Goal: Information Seeking & Learning: Find specific fact

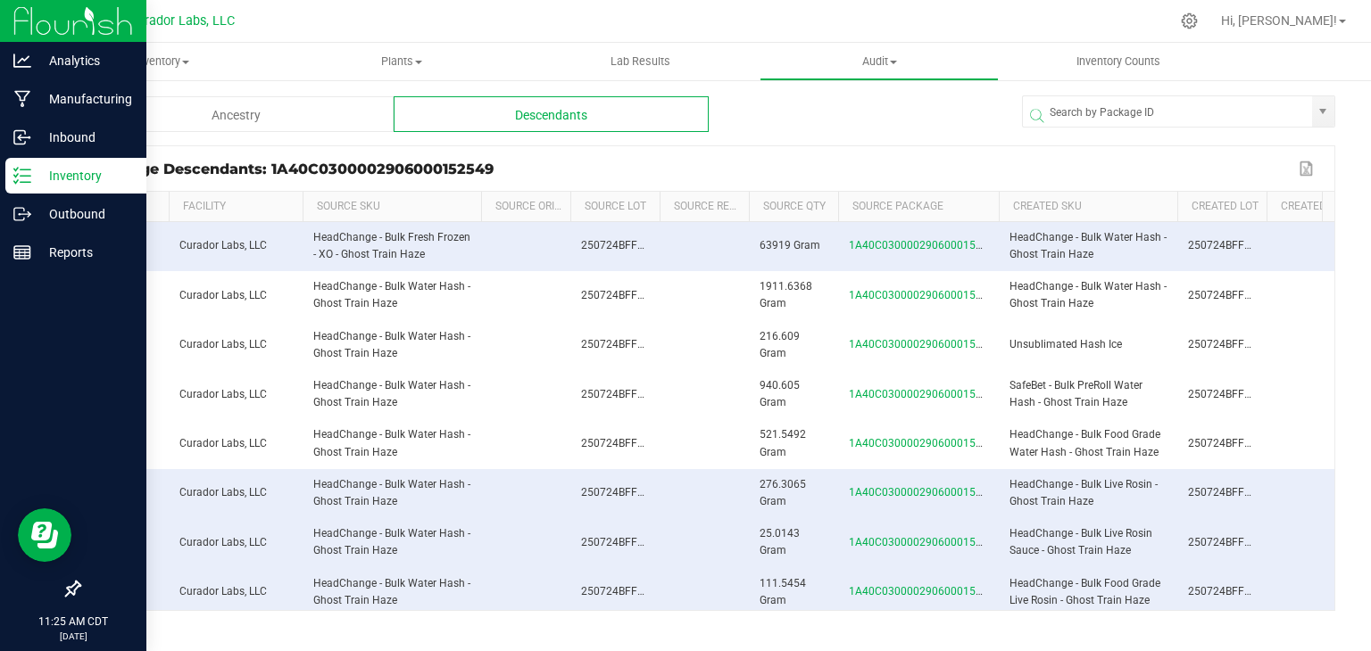
click at [28, 172] on icon at bounding box center [22, 176] width 18 height 18
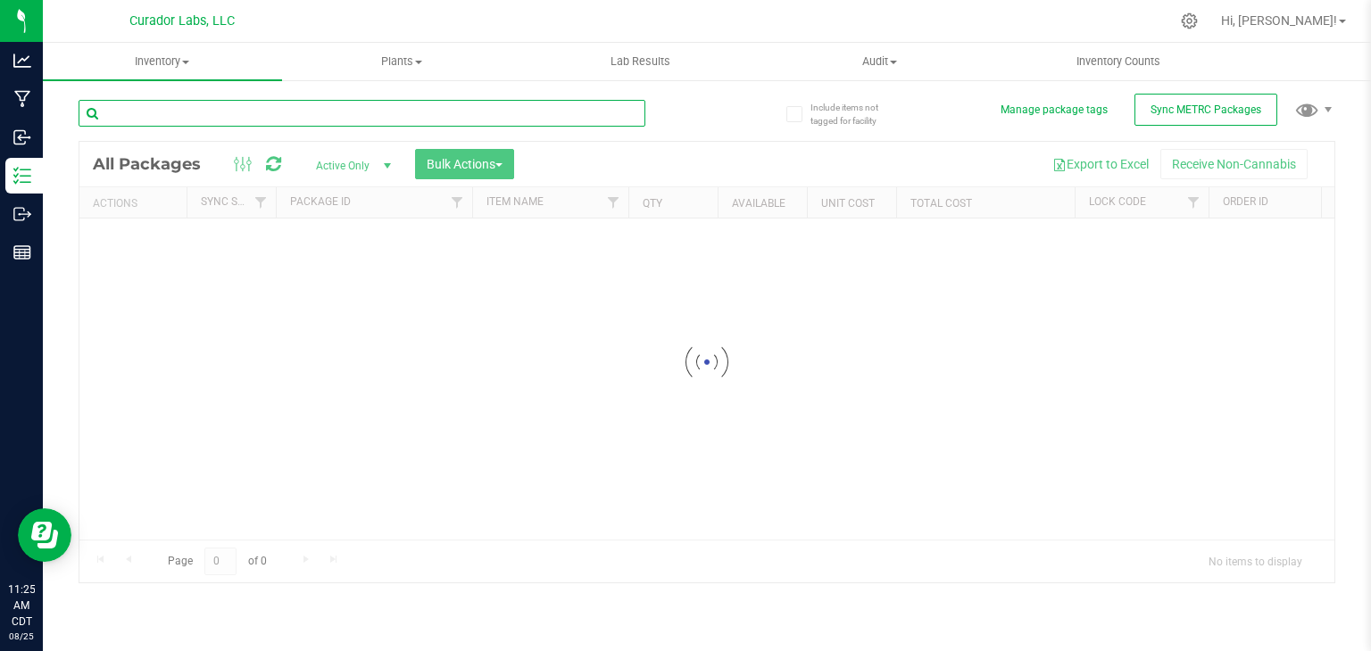
click at [278, 108] on input "text" at bounding box center [362, 113] width 567 height 27
paste input "Durban Boogaloo"
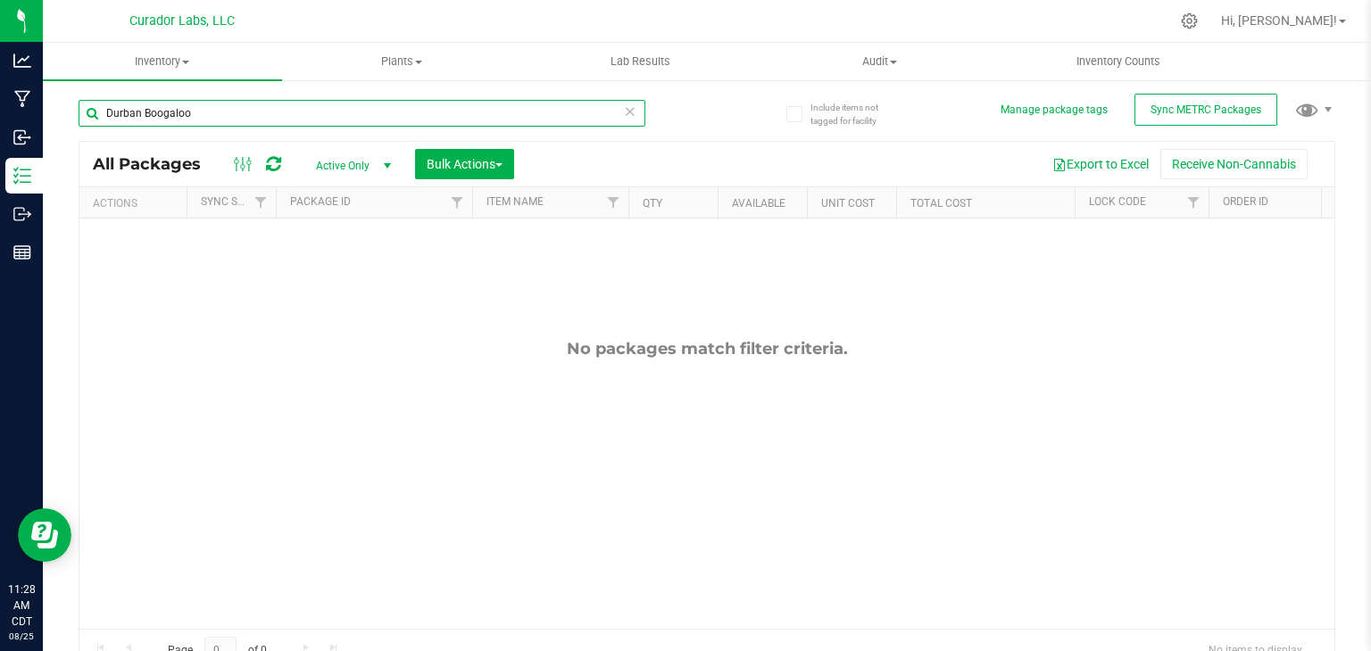
paste input "Spun Sauce"
click at [239, 121] on input "Spun Sauce" at bounding box center [362, 113] width 567 height 27
paste input "High Wired Haz"
click at [239, 104] on input "High Wired Haze" at bounding box center [362, 113] width 567 height 27
paste input "Papa Burger"
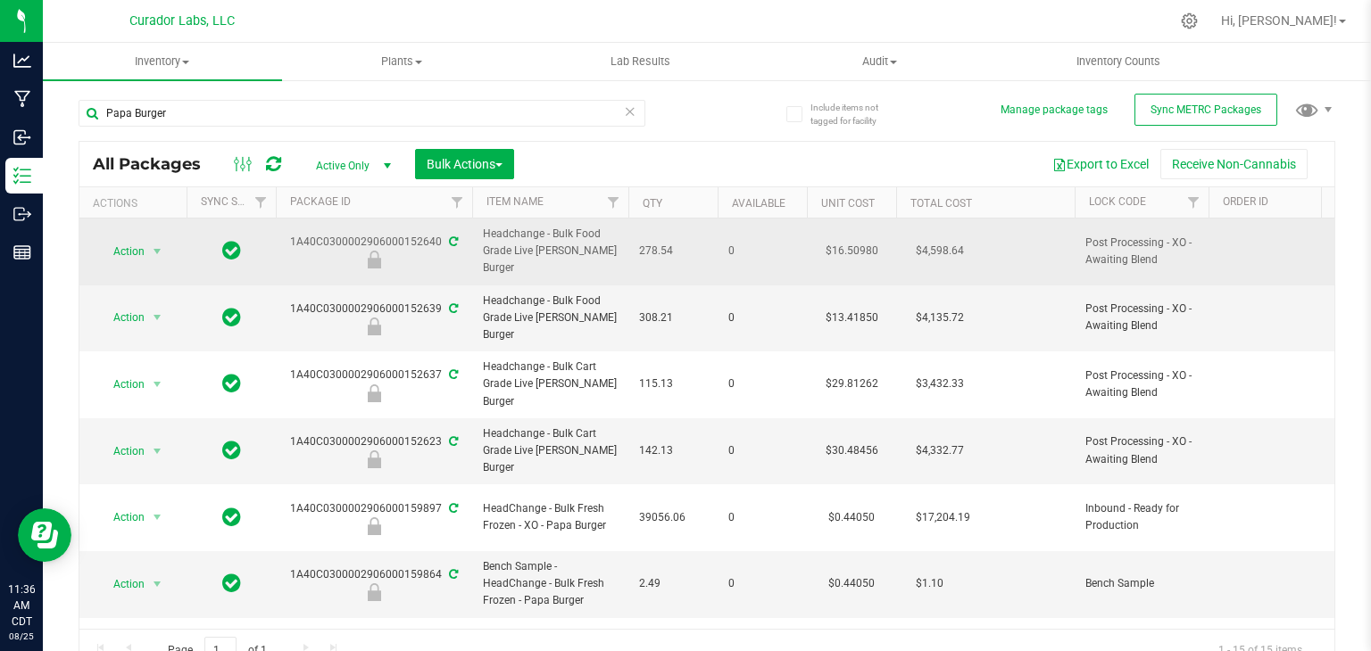
click at [496, 261] on span "Headchange - Bulk Food Grade Live [PERSON_NAME] Burger" at bounding box center [550, 252] width 135 height 52
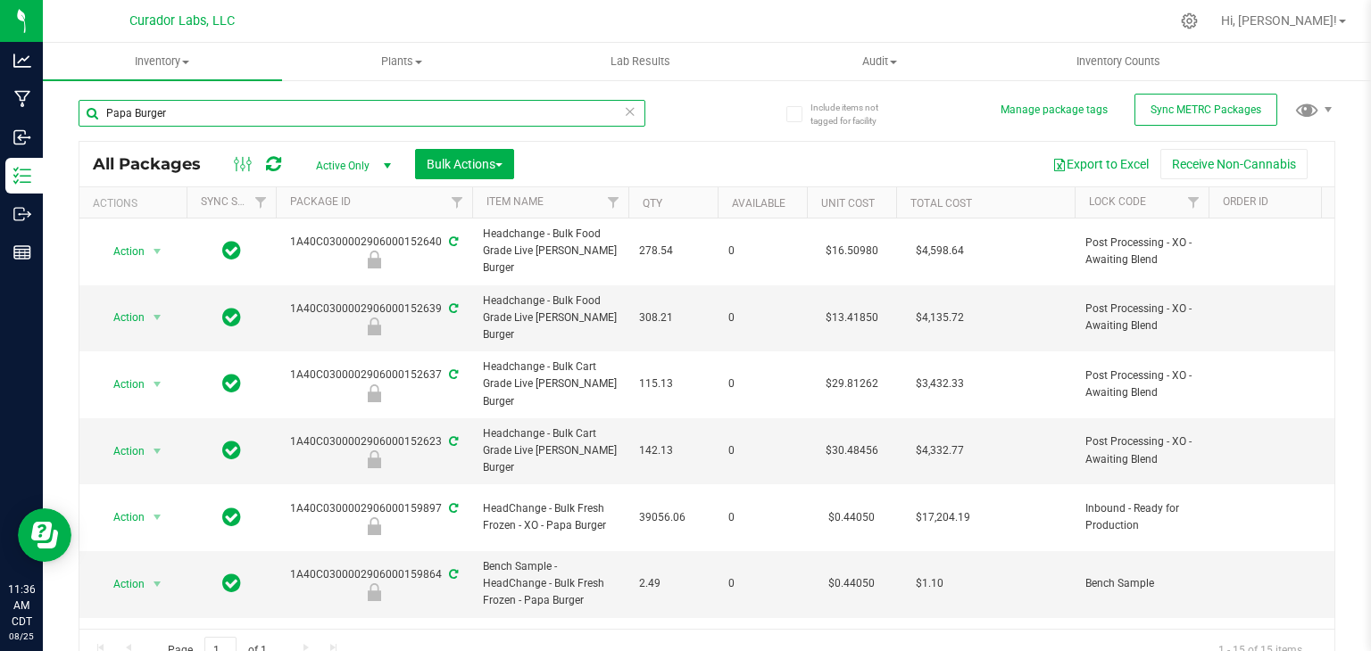
click at [213, 118] on input "Papa Burger" at bounding box center [362, 113] width 567 height 27
paste input "Terp Tickler ???"
type input "Terp Tickler"
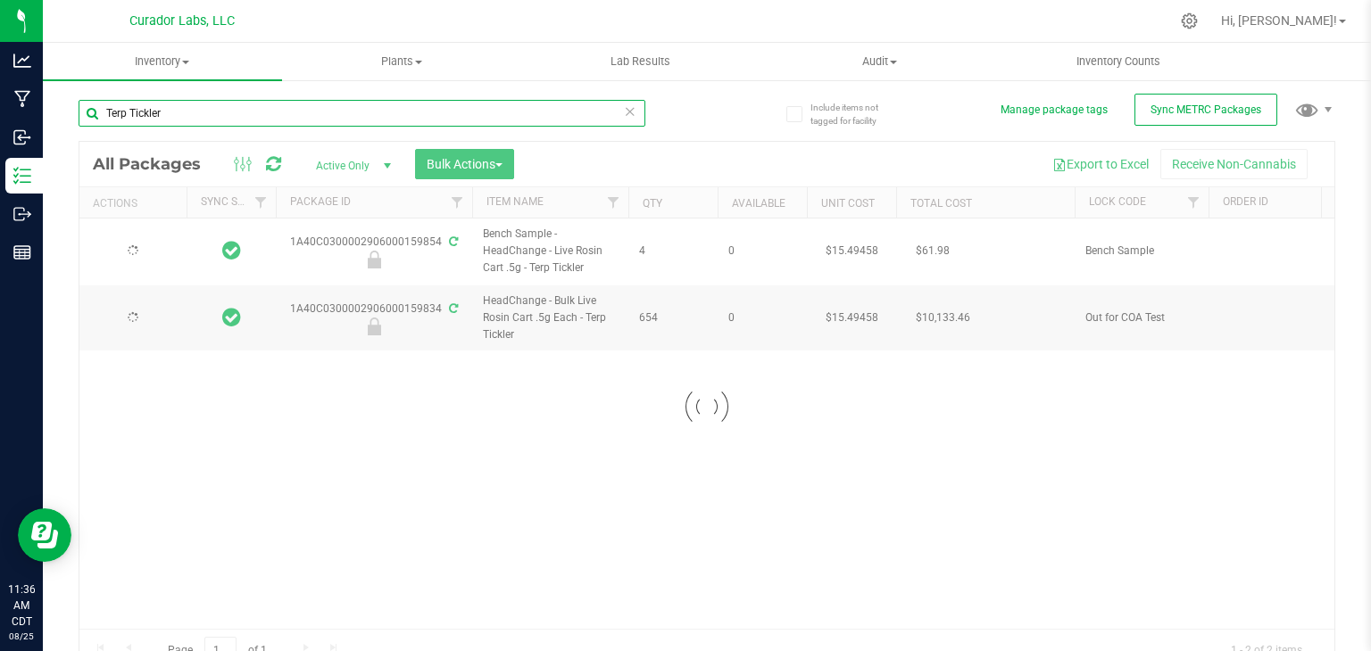
type input "[DATE]"
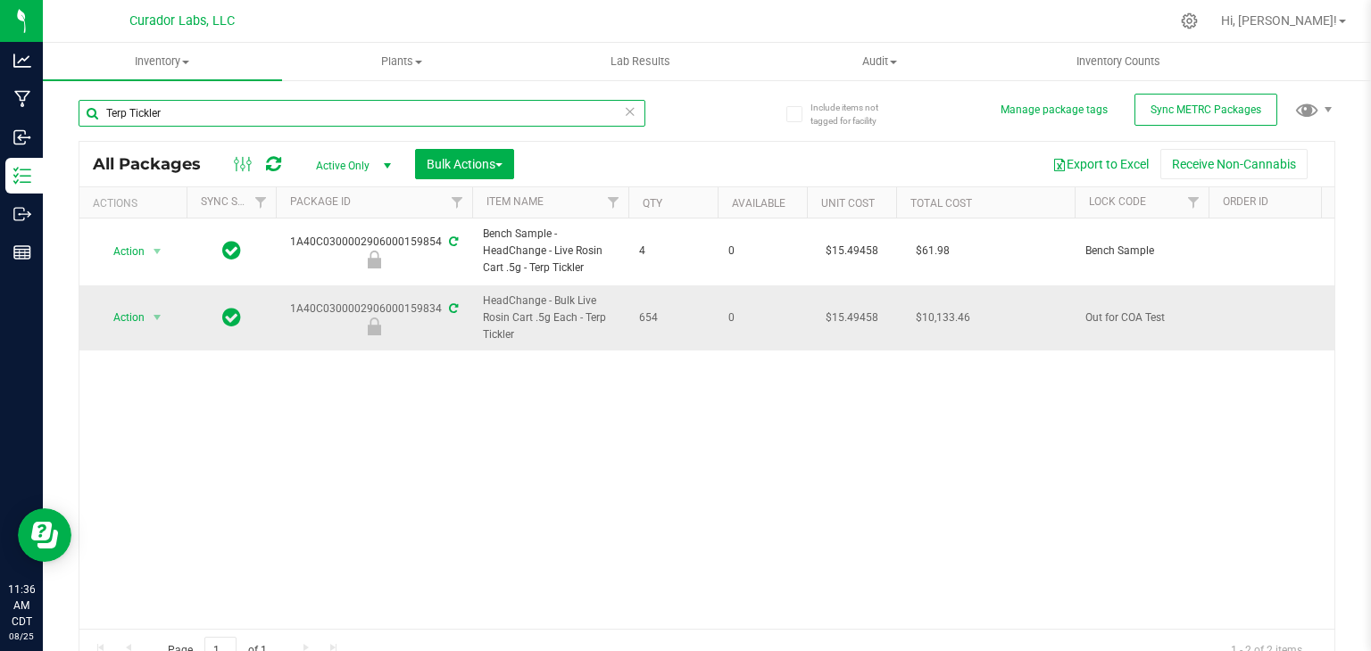
paste input "rop Mama"
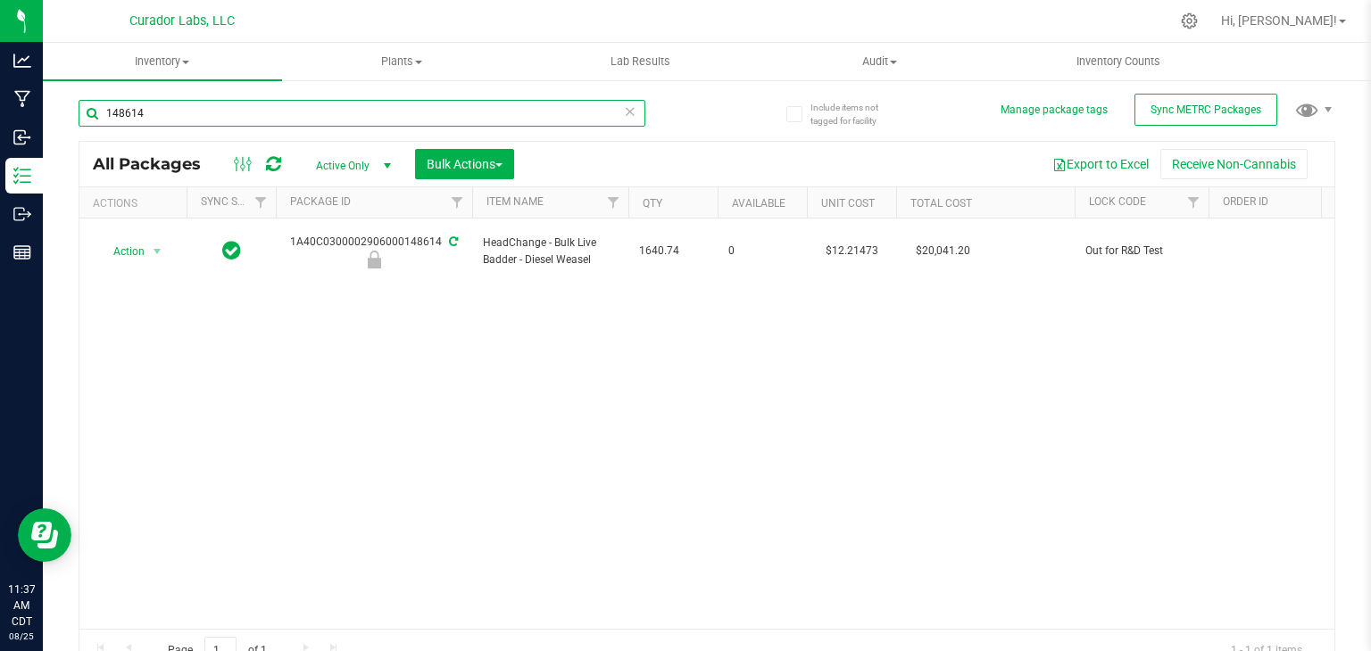
click at [222, 116] on input "148614" at bounding box center [362, 113] width 567 height 27
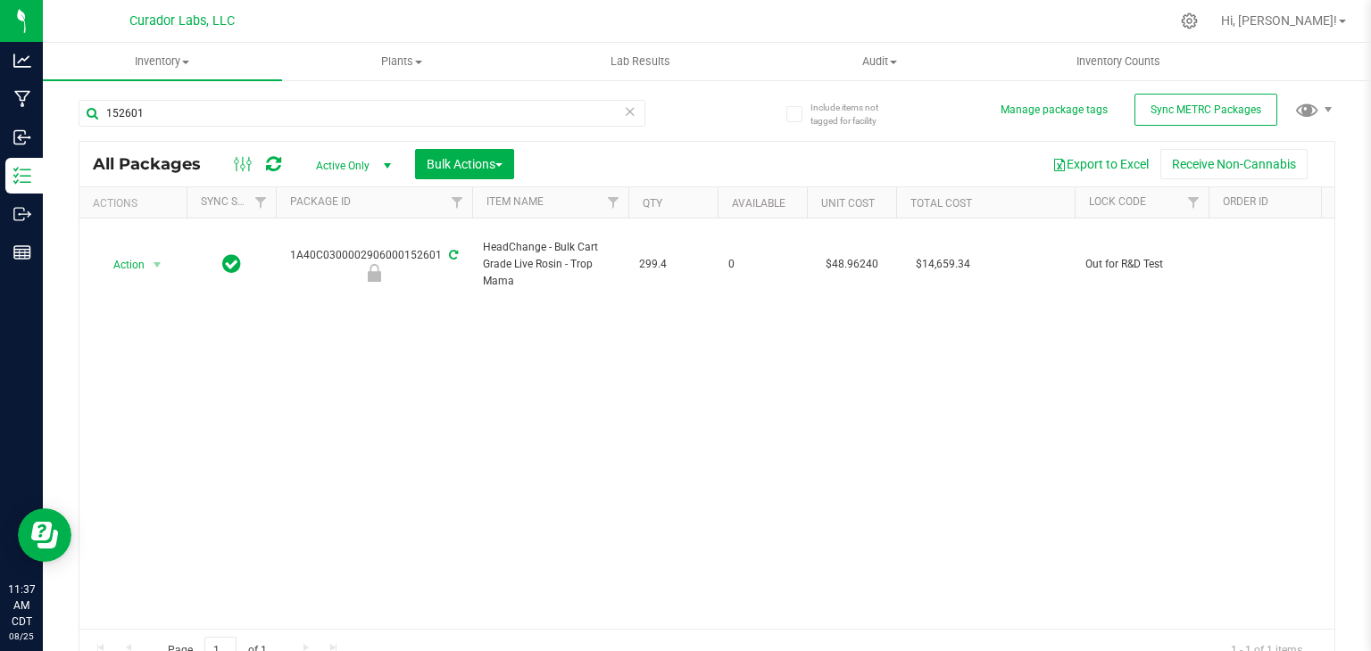
click at [884, 437] on div "Action Action Edit attributes Global inventory Locate package Package audit log…" at bounding box center [706, 424] width 1255 height 411
click at [212, 122] on input "152601" at bounding box center [362, 113] width 567 height 27
paste input "Trop Mama"
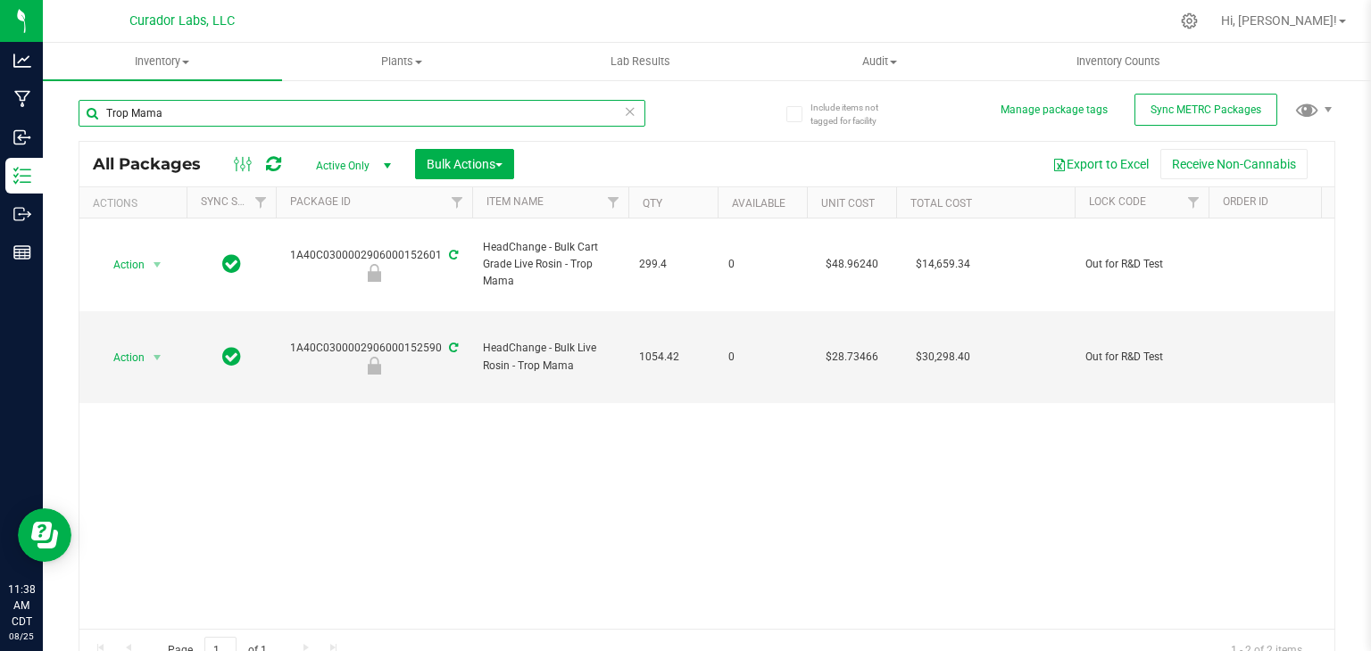
type input "Trop Mama"
